Goal: Task Accomplishment & Management: Use online tool/utility

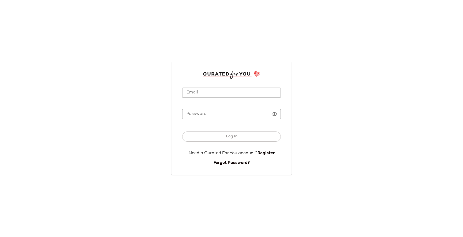
click at [206, 94] on input "Email" at bounding box center [231, 93] width 99 height 10
click at [0, 237] on com-1password-button at bounding box center [0, 237] width 0 height 0
type input "**********"
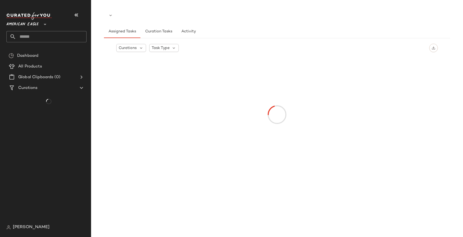
click at [221, 140] on div at bounding box center [277, 115] width 320 height 117
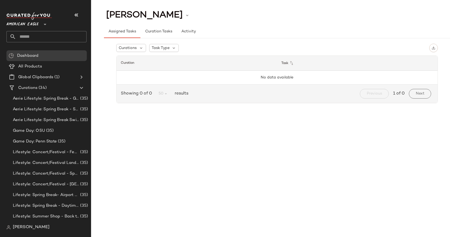
click at [18, 229] on span "[PERSON_NAME]" at bounding box center [31, 227] width 37 height 6
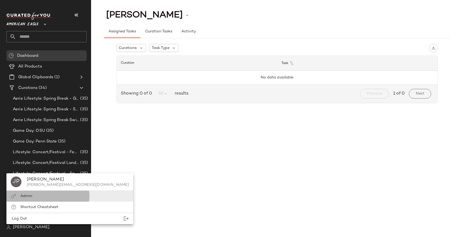
click at [30, 196] on span "Admin" at bounding box center [26, 196] width 12 height 4
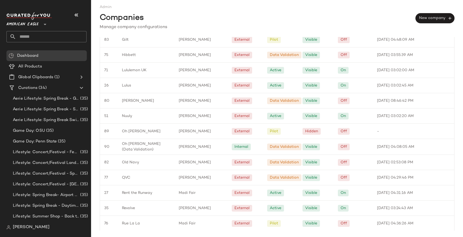
scroll to position [389, 0]
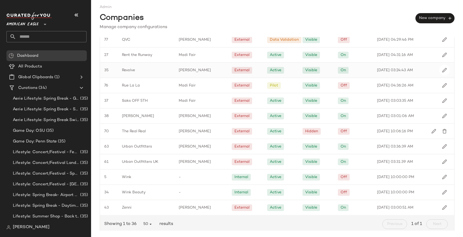
click at [154, 74] on div "Revolve" at bounding box center [146, 70] width 57 height 15
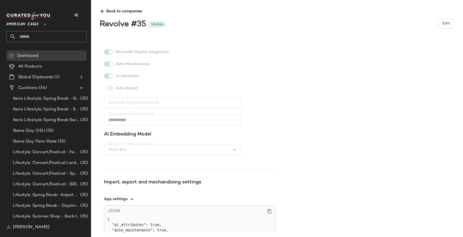
scroll to position [165, 0]
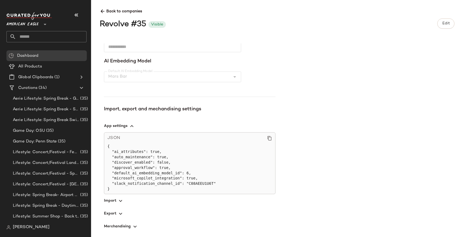
click at [120, 211] on icon "button" at bounding box center [120, 214] width 6 height 6
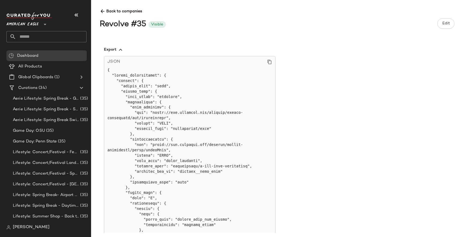
scroll to position [332, 0]
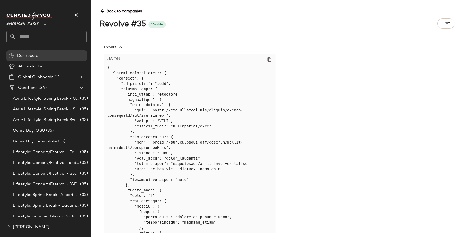
click at [269, 58] on icon at bounding box center [269, 59] width 5 height 5
